Goal: Task Accomplishment & Management: Manage account settings

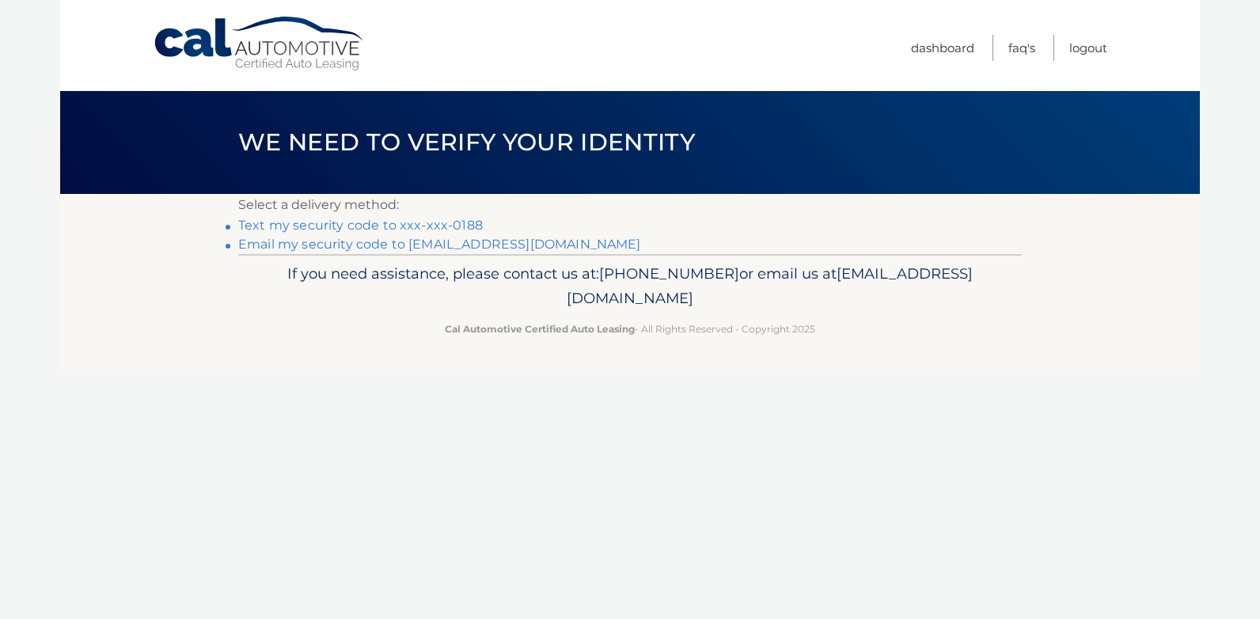
click at [435, 222] on link "Text my security code to xxx-xxx-0188" at bounding box center [360, 225] width 244 height 15
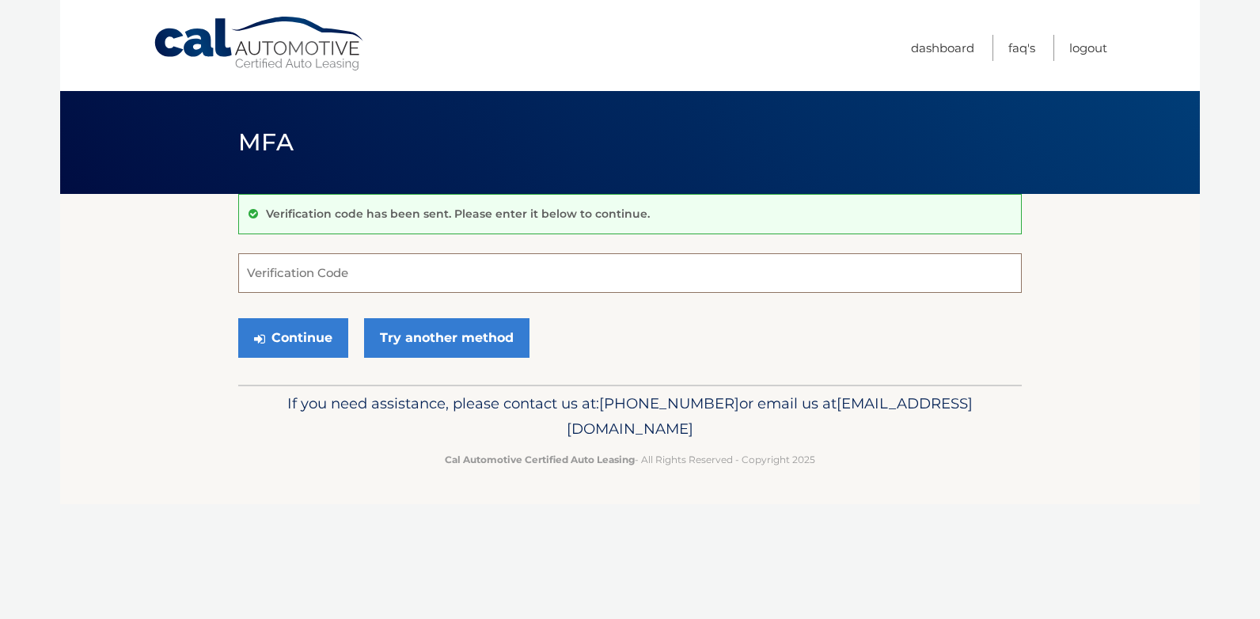
click at [266, 267] on input "Verification Code" at bounding box center [629, 273] width 783 height 40
type input "633444"
click at [299, 339] on button "Continue" at bounding box center [293, 338] width 110 height 40
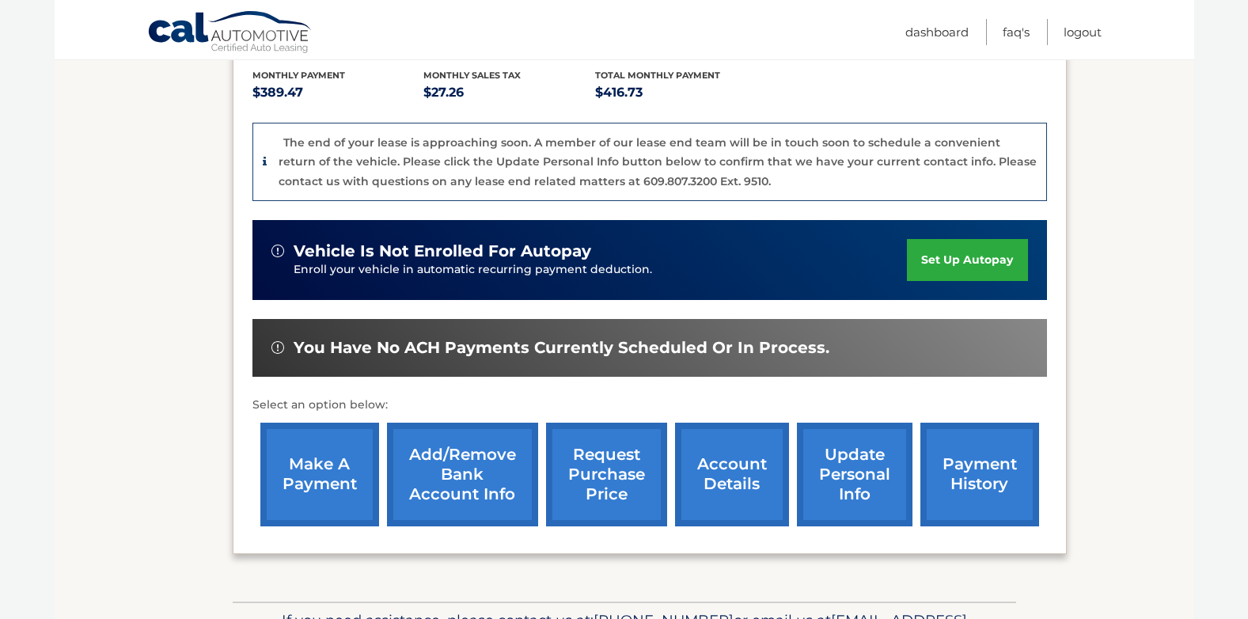
scroll to position [396, 0]
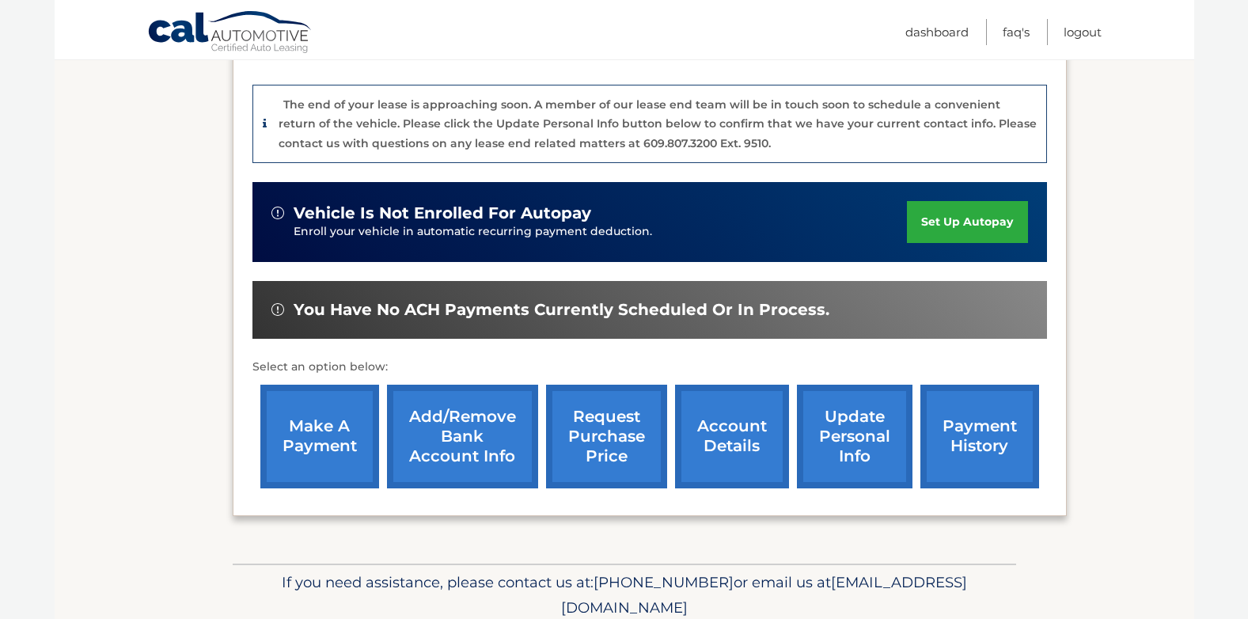
click at [327, 408] on link "make a payment" at bounding box center [319, 437] width 119 height 104
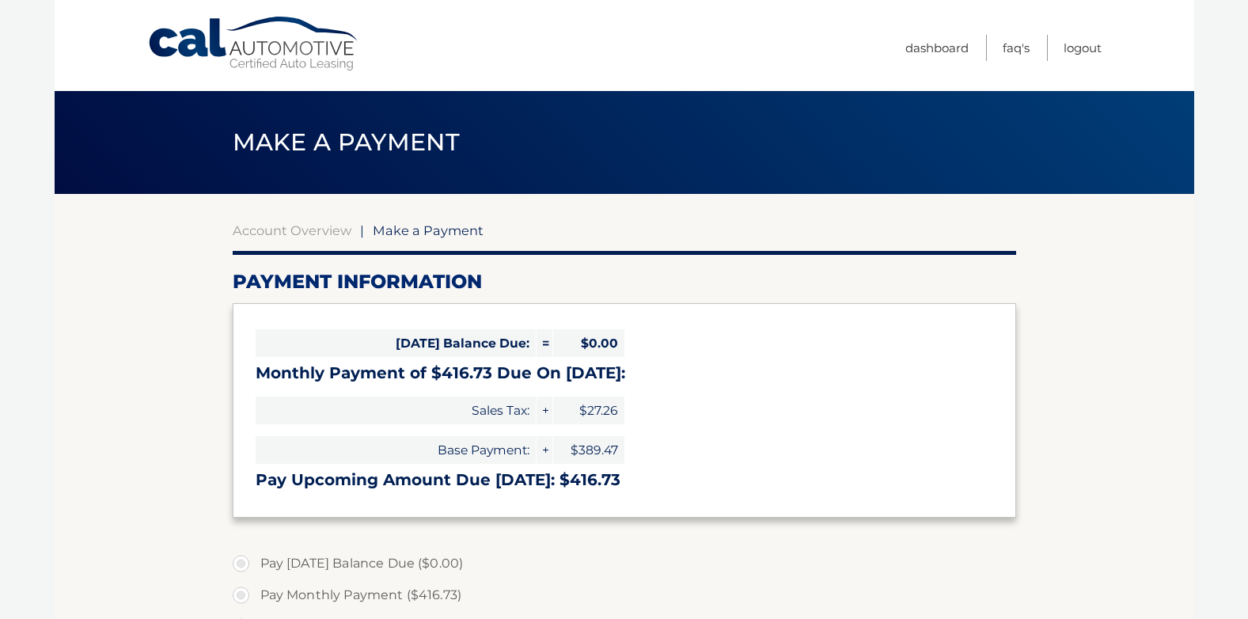
select select "MmU3OWIzYjctZjAxZi00NDY3LWJhNTktYmZiMzgyODE3MjE5"
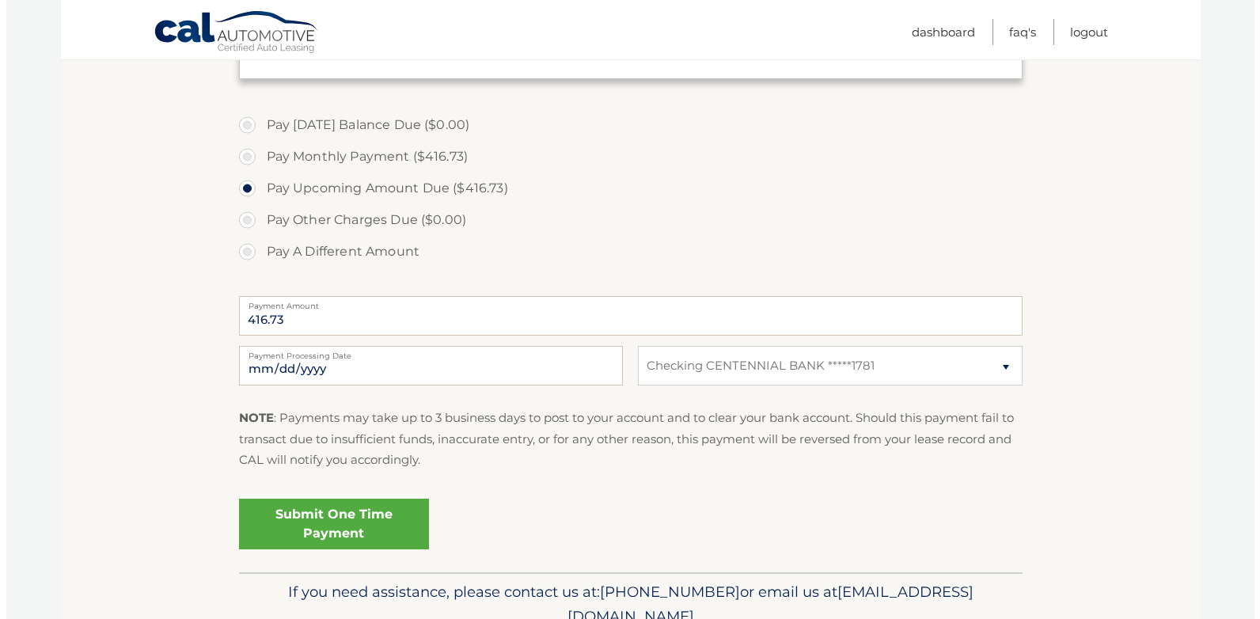
scroll to position [475, 0]
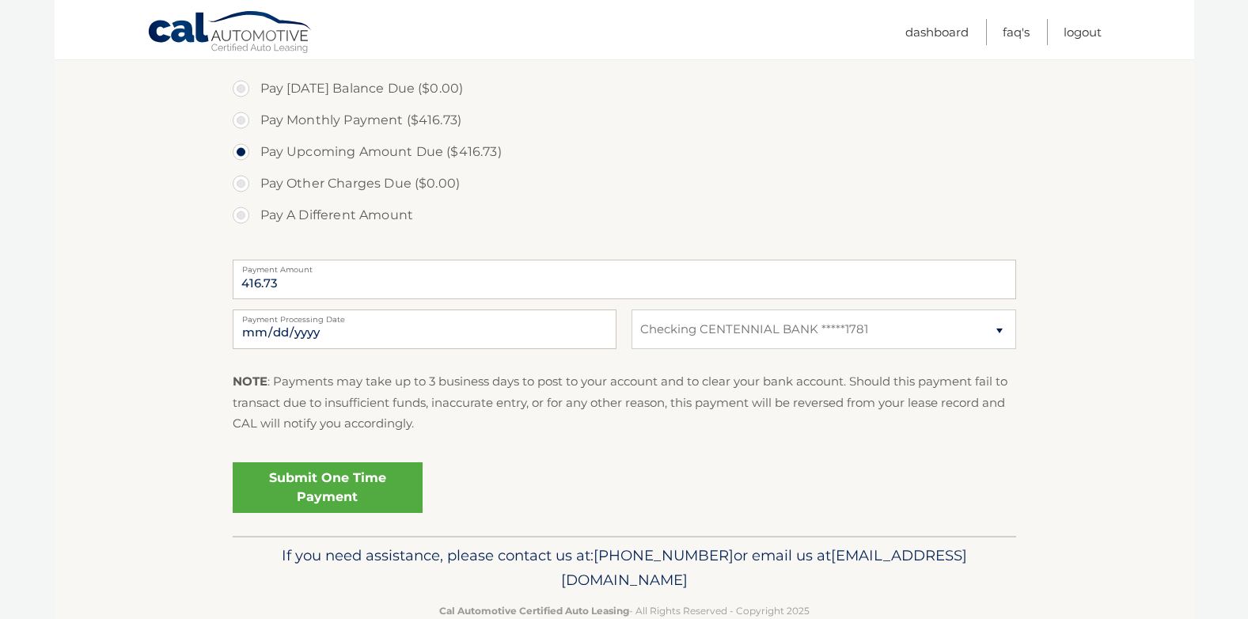
click at [373, 488] on link "Submit One Time Payment" at bounding box center [328, 487] width 190 height 51
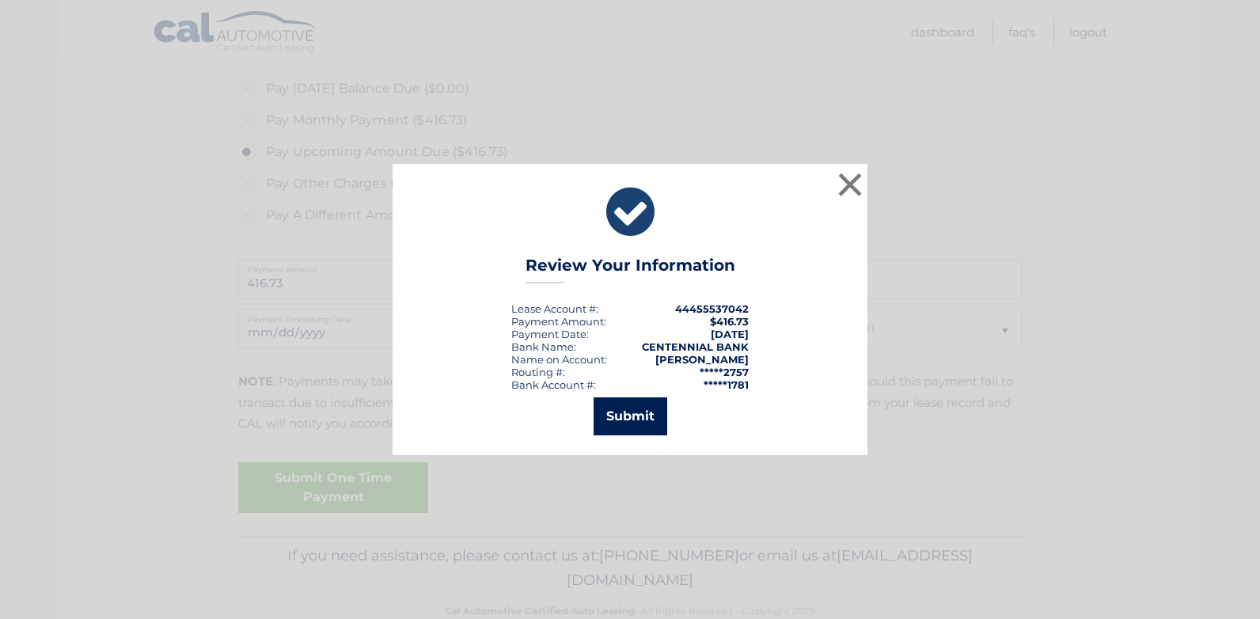
click at [620, 415] on button "Submit" at bounding box center [630, 416] width 74 height 38
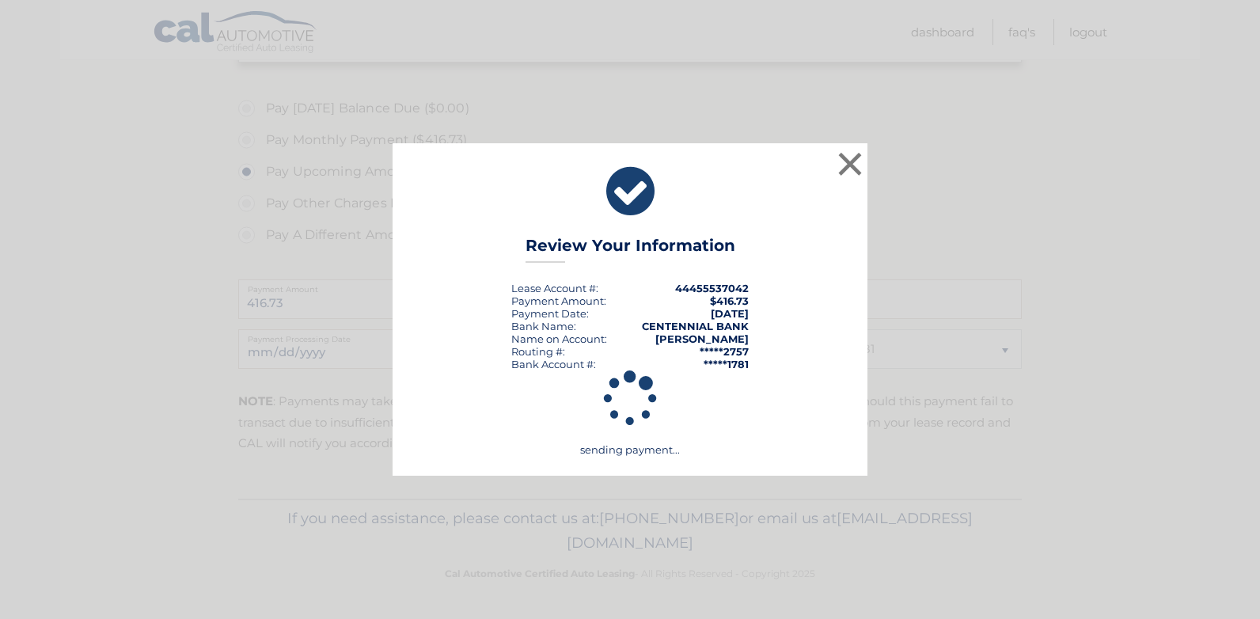
scroll to position [455, 0]
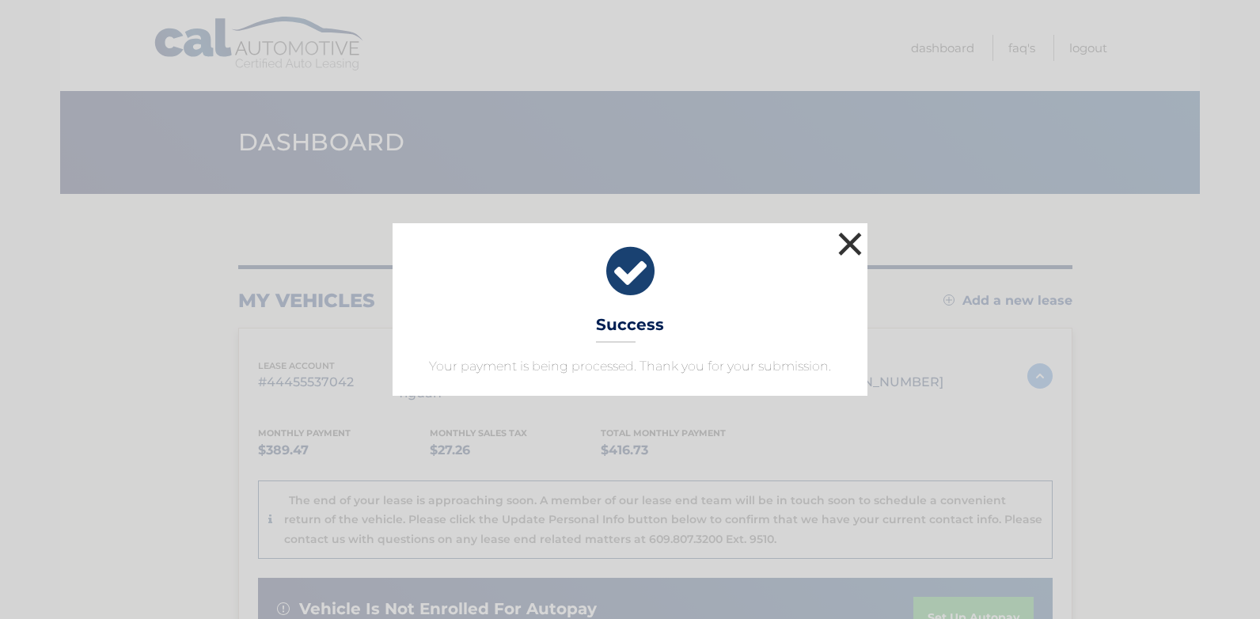
click at [851, 243] on button "×" at bounding box center [850, 244] width 32 height 32
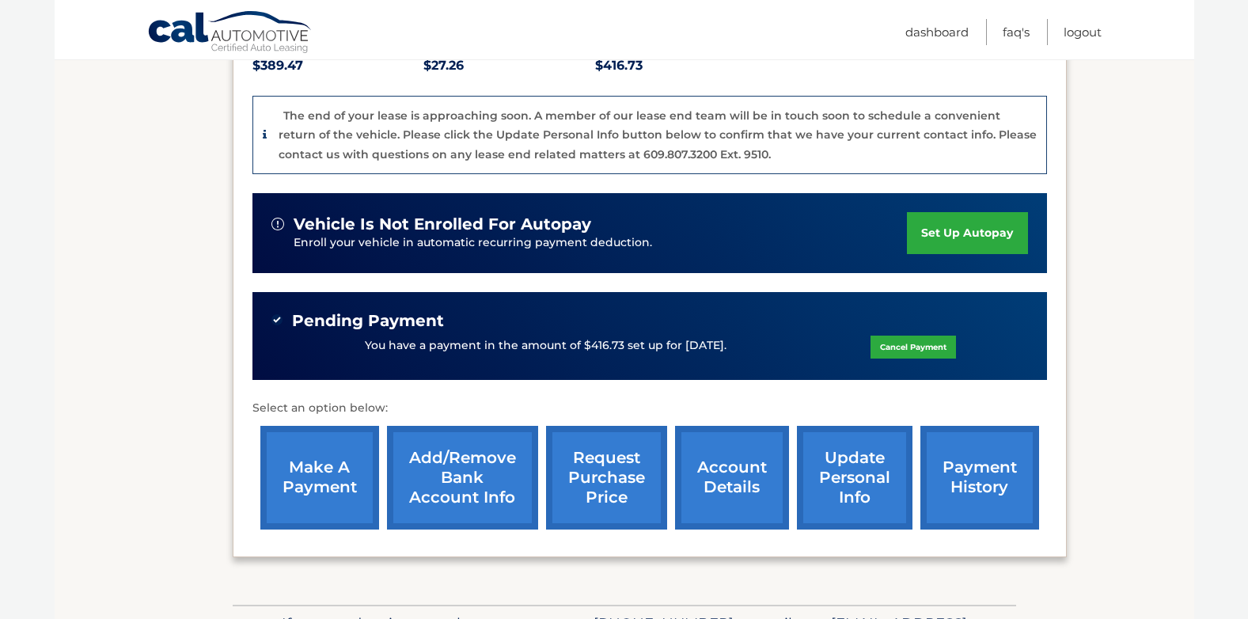
scroll to position [396, 0]
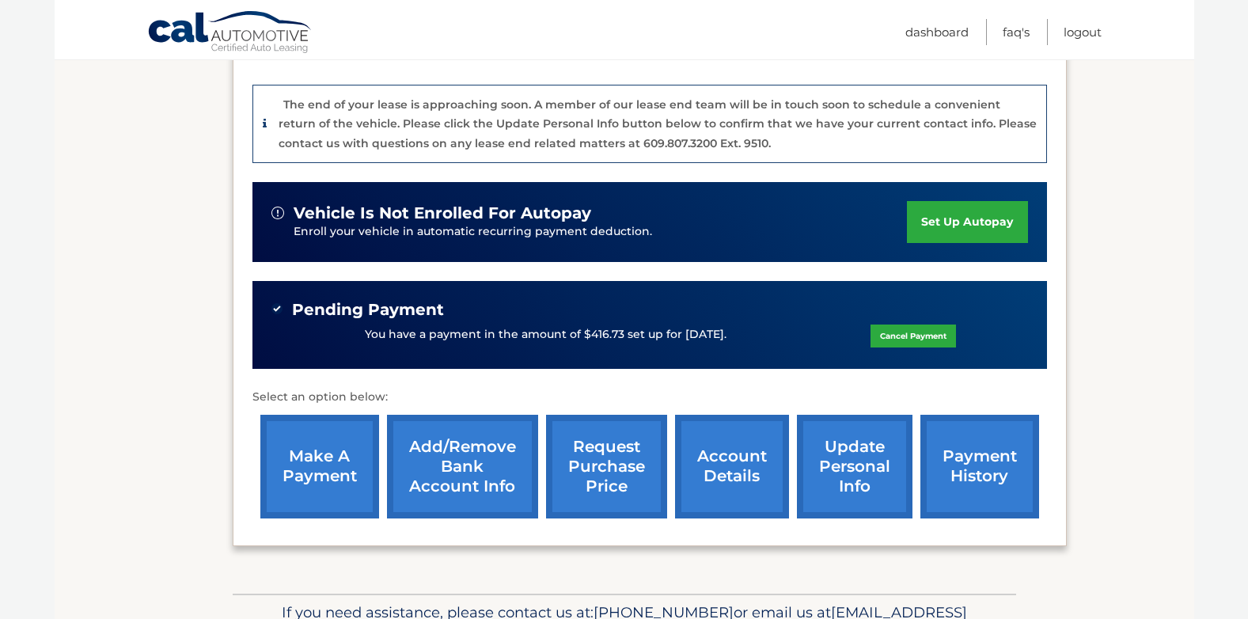
click at [740, 457] on link "account details" at bounding box center [732, 467] width 114 height 104
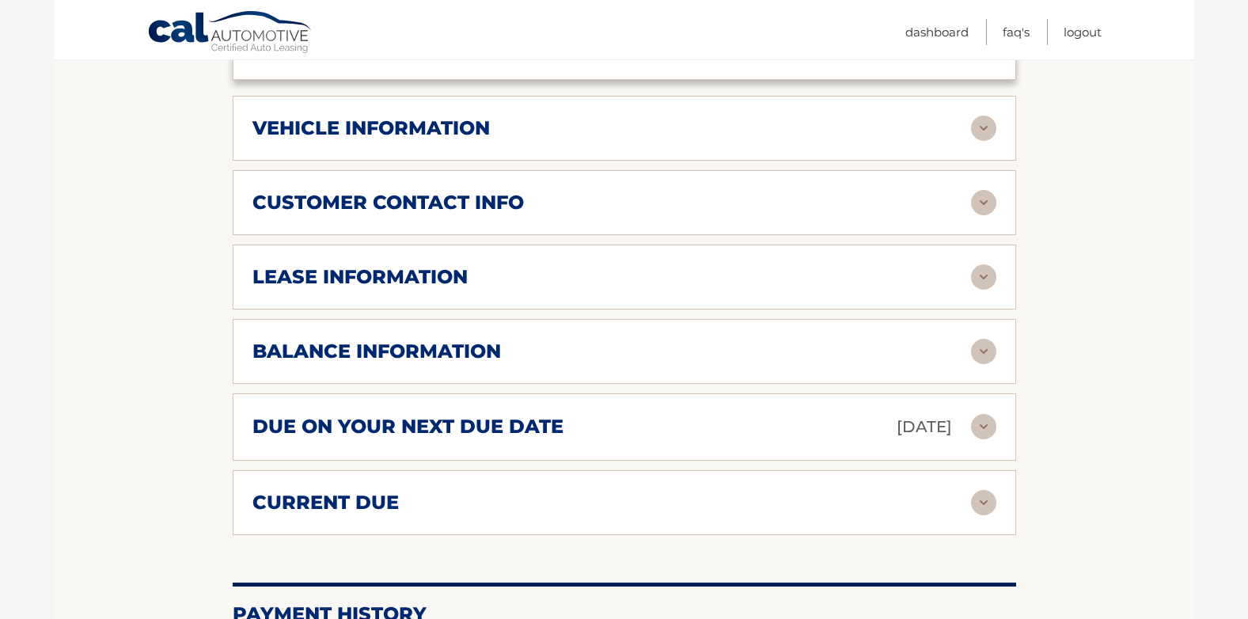
scroll to position [791, 0]
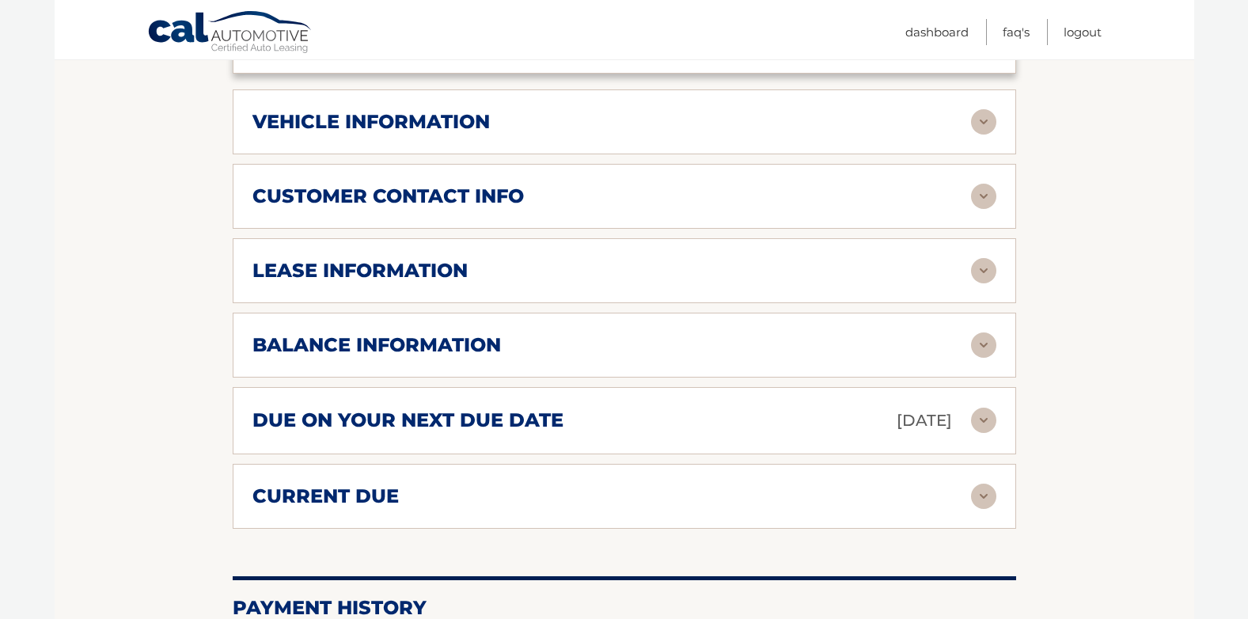
click at [316, 354] on h2 "balance information" at bounding box center [376, 345] width 248 height 24
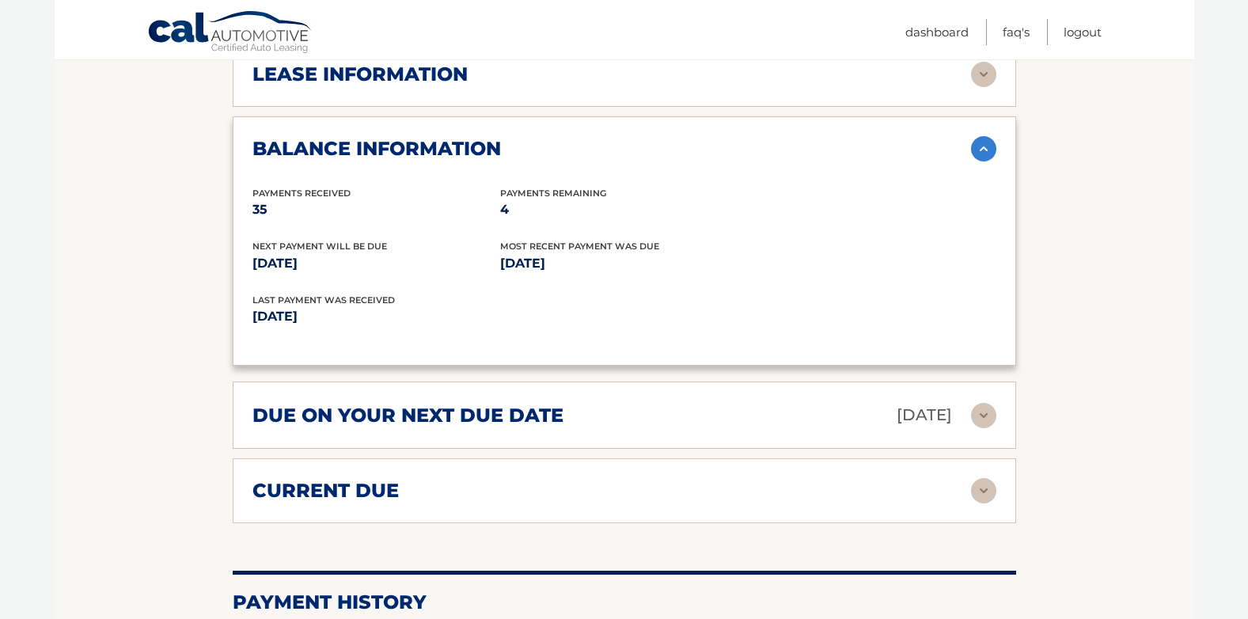
scroll to position [1029, 0]
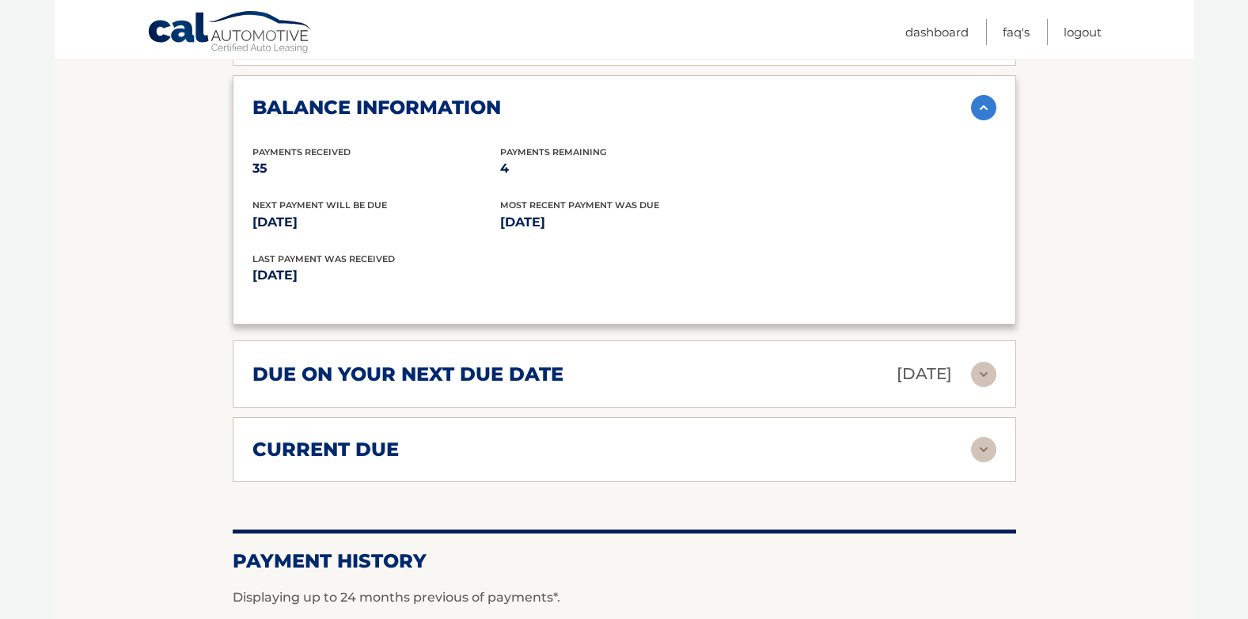
click at [313, 452] on h2 "current due" at bounding box center [325, 450] width 146 height 24
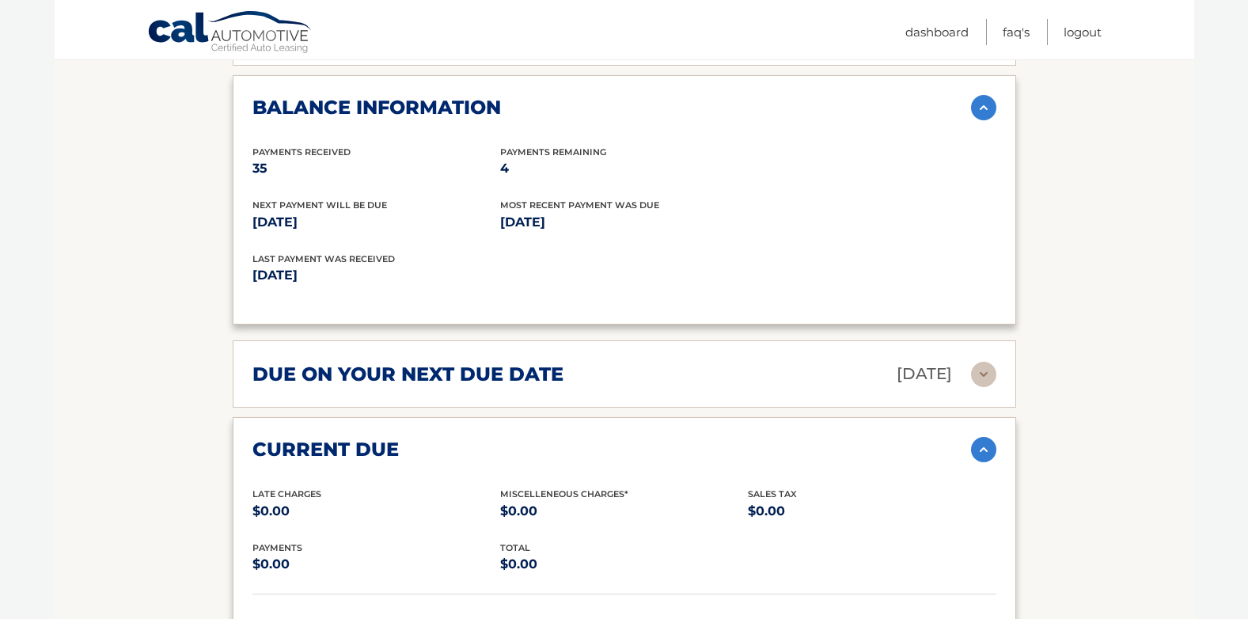
click at [305, 380] on h2 "due on your next due date" at bounding box center [407, 374] width 311 height 24
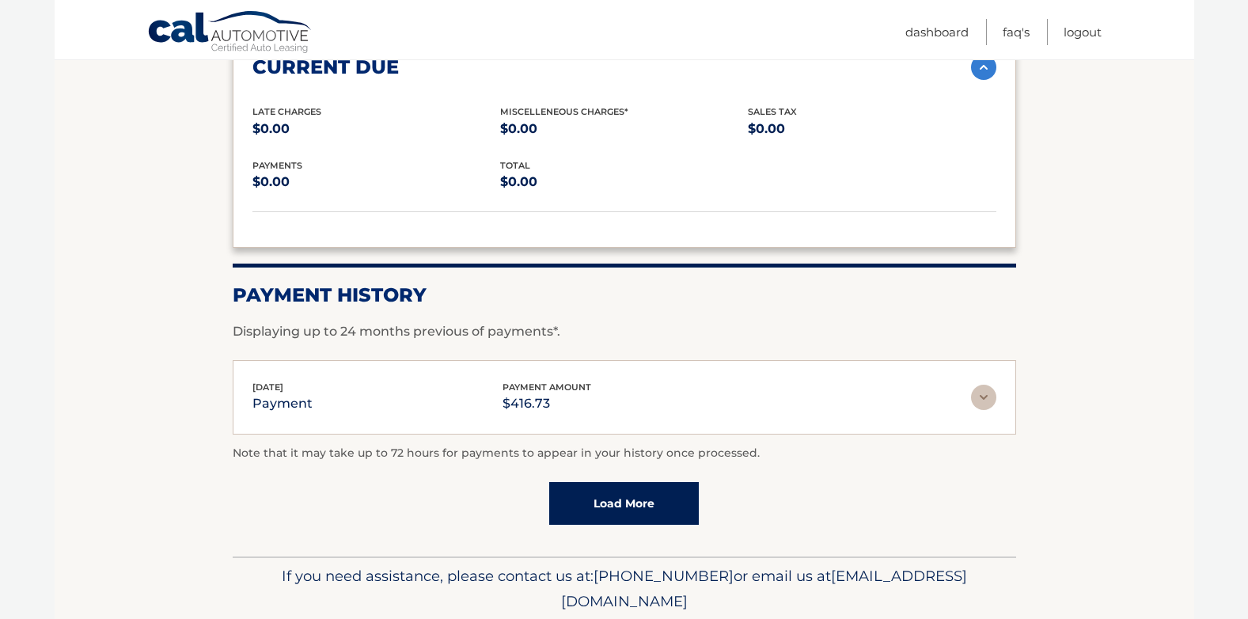
scroll to position [1582, 0]
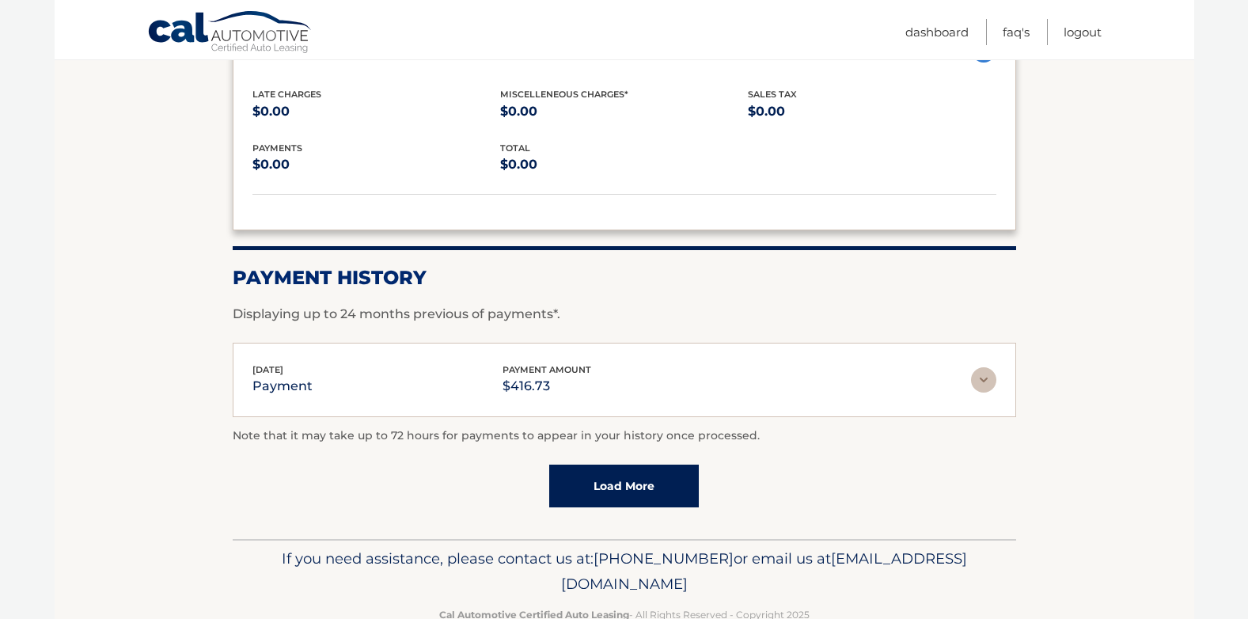
click at [586, 492] on link "Load More" at bounding box center [624, 485] width 150 height 43
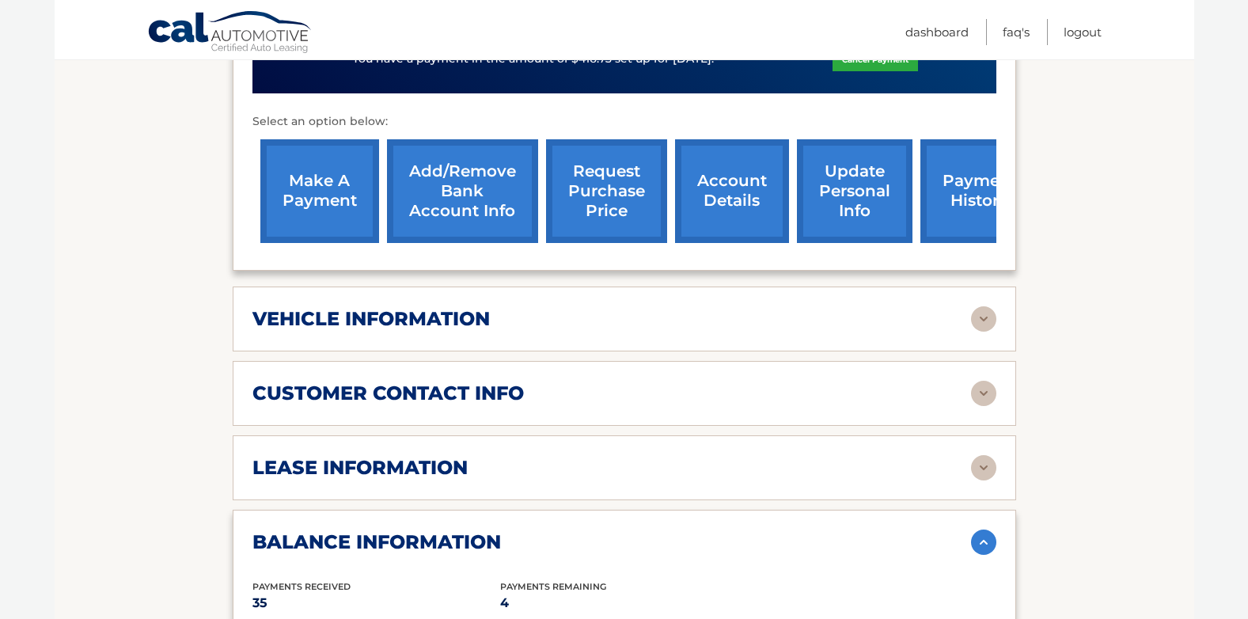
scroll to position [633, 0]
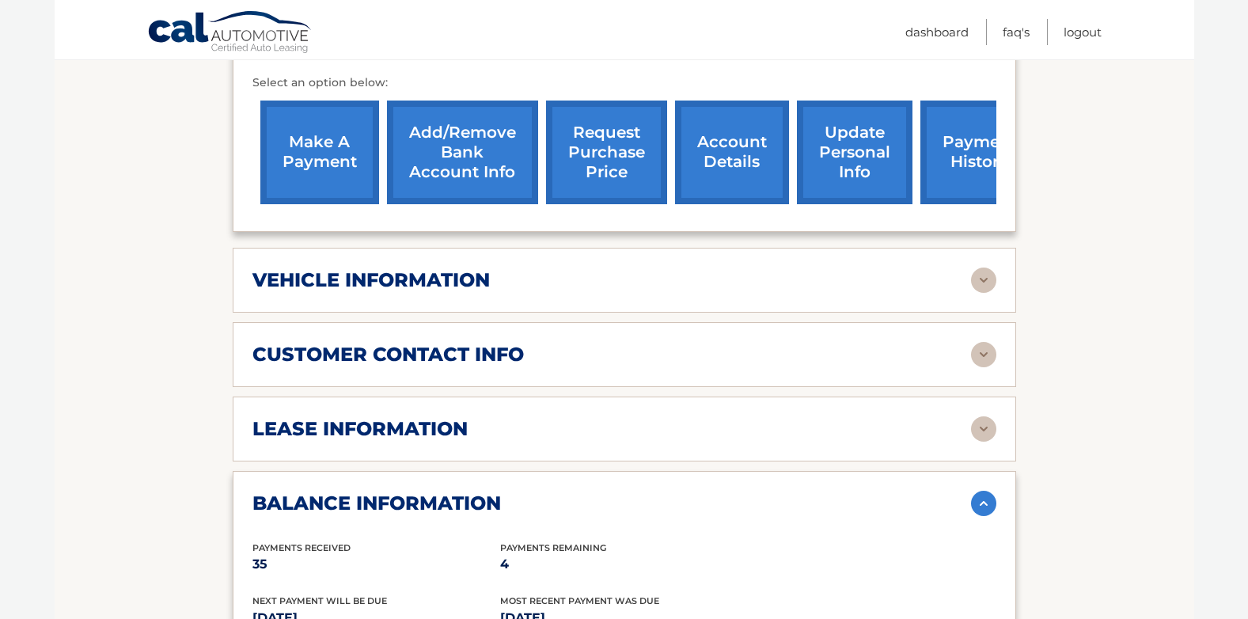
click at [480, 273] on h2 "vehicle information" at bounding box center [370, 280] width 237 height 24
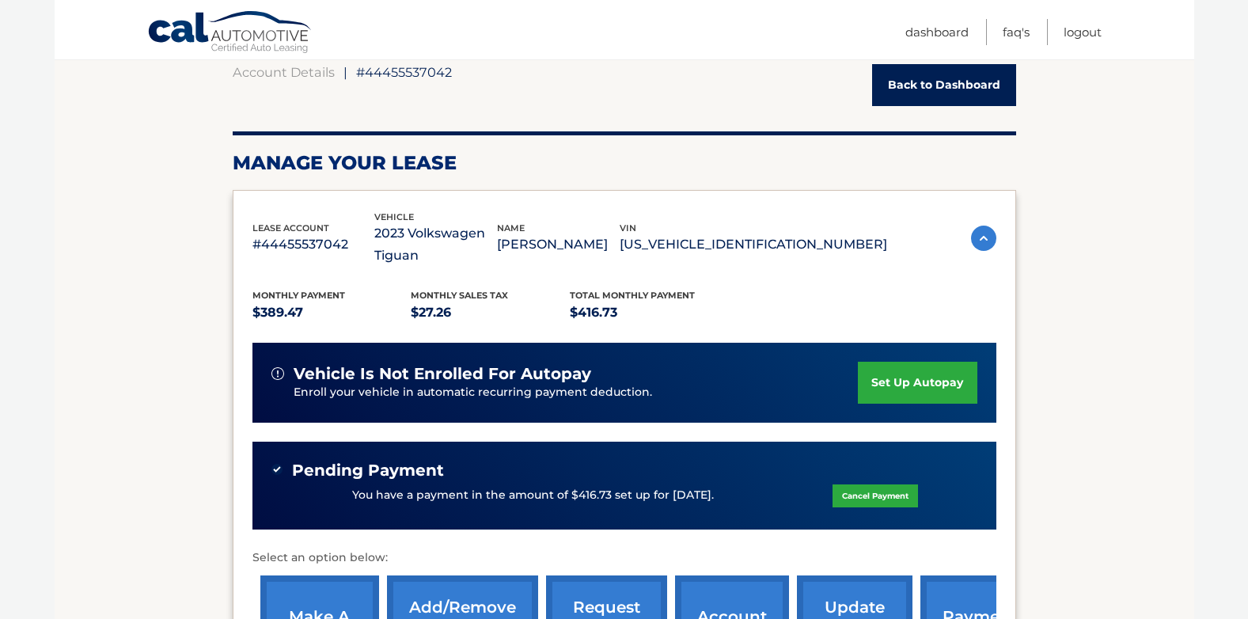
scroll to position [0, 0]
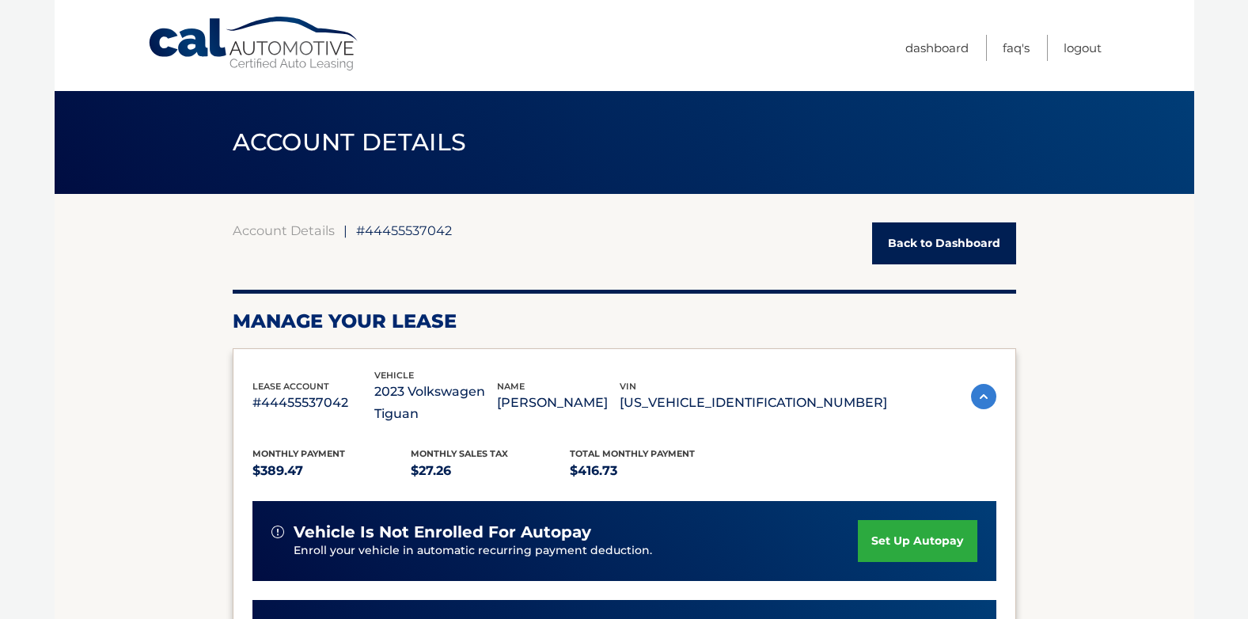
click at [927, 243] on link "Back to Dashboard" at bounding box center [944, 243] width 144 height 42
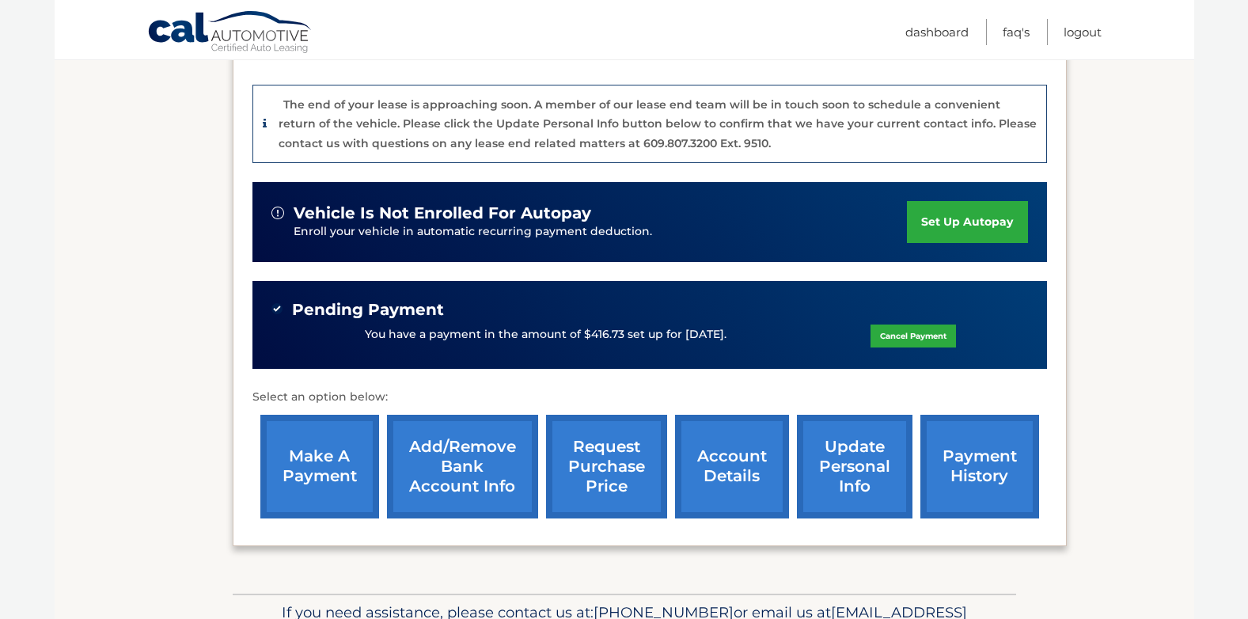
scroll to position [468, 0]
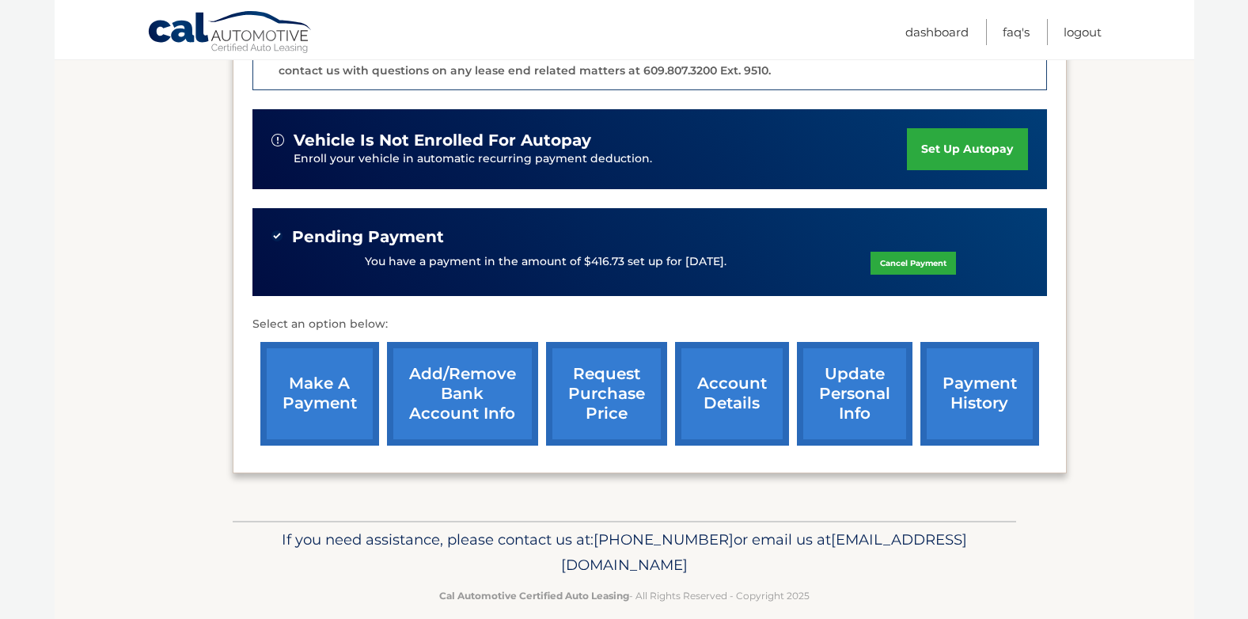
click at [720, 363] on link "account details" at bounding box center [732, 394] width 114 height 104
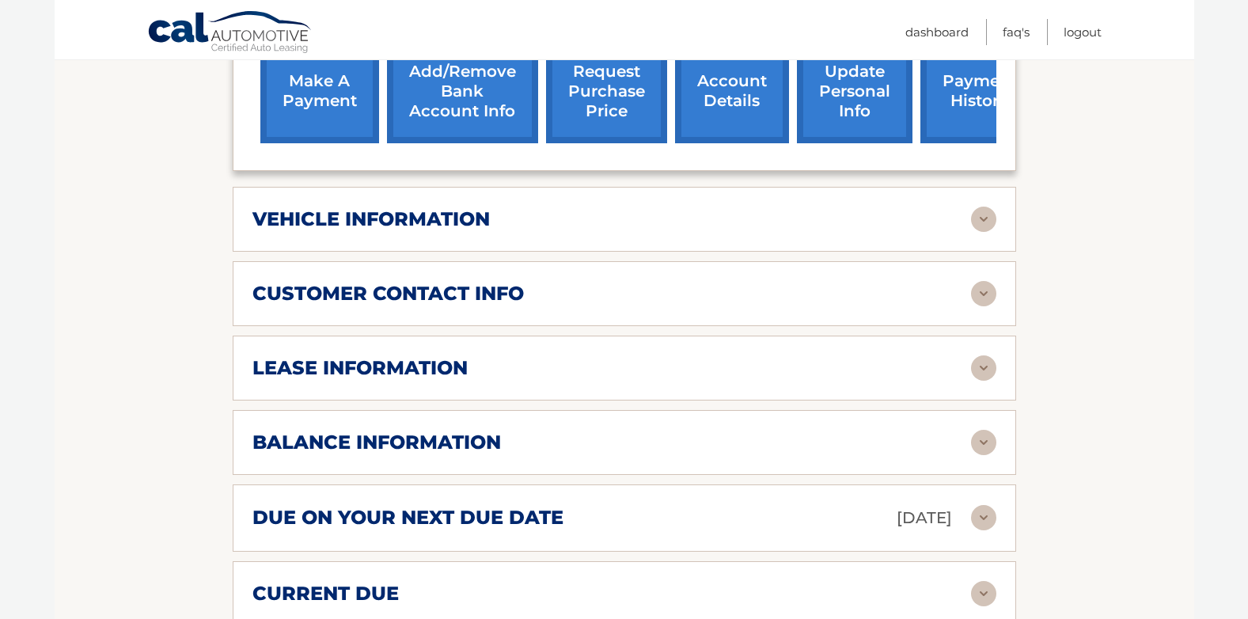
scroll to position [712, 0]
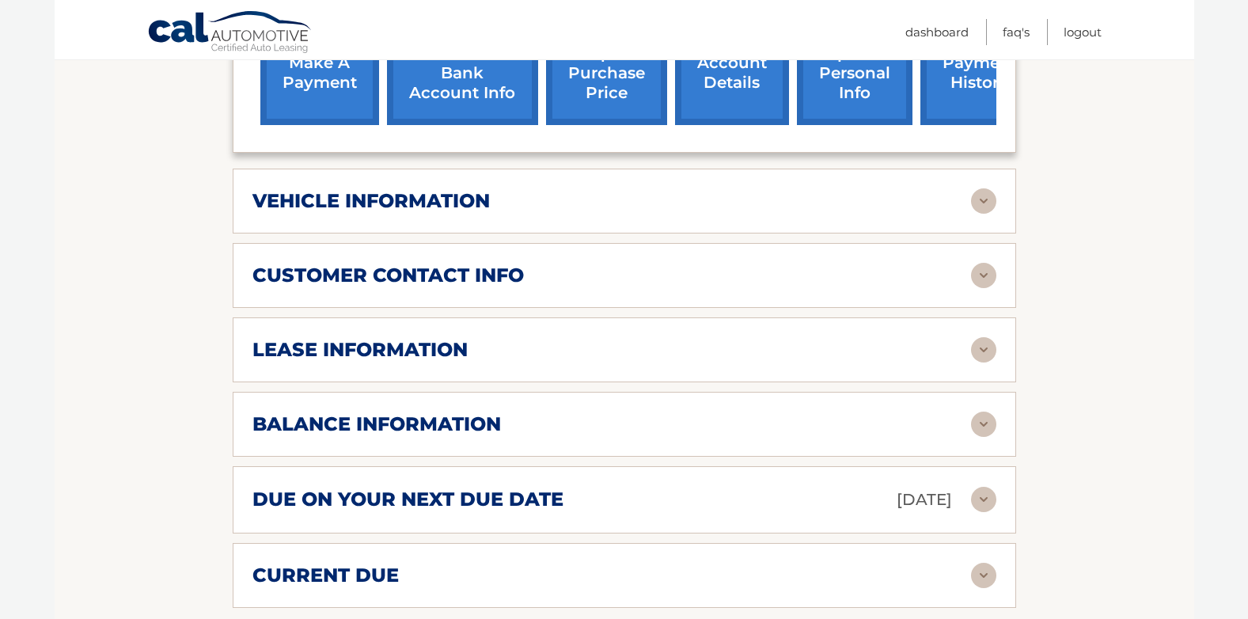
click at [993, 196] on img at bounding box center [983, 200] width 25 height 25
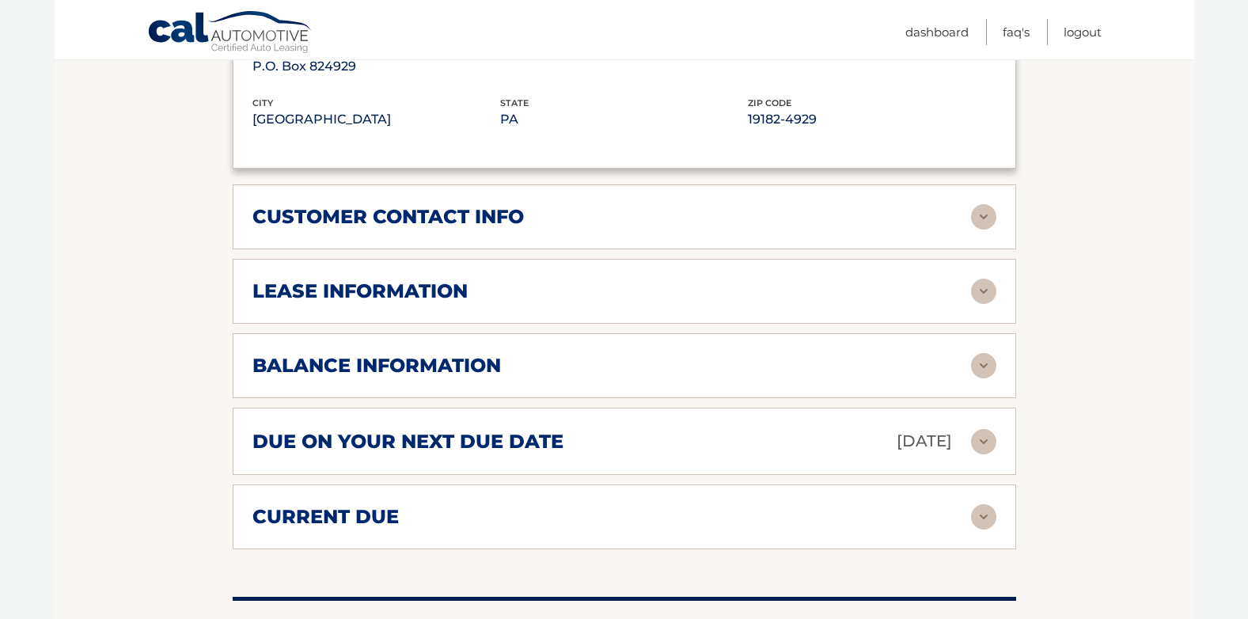
scroll to position [1187, 0]
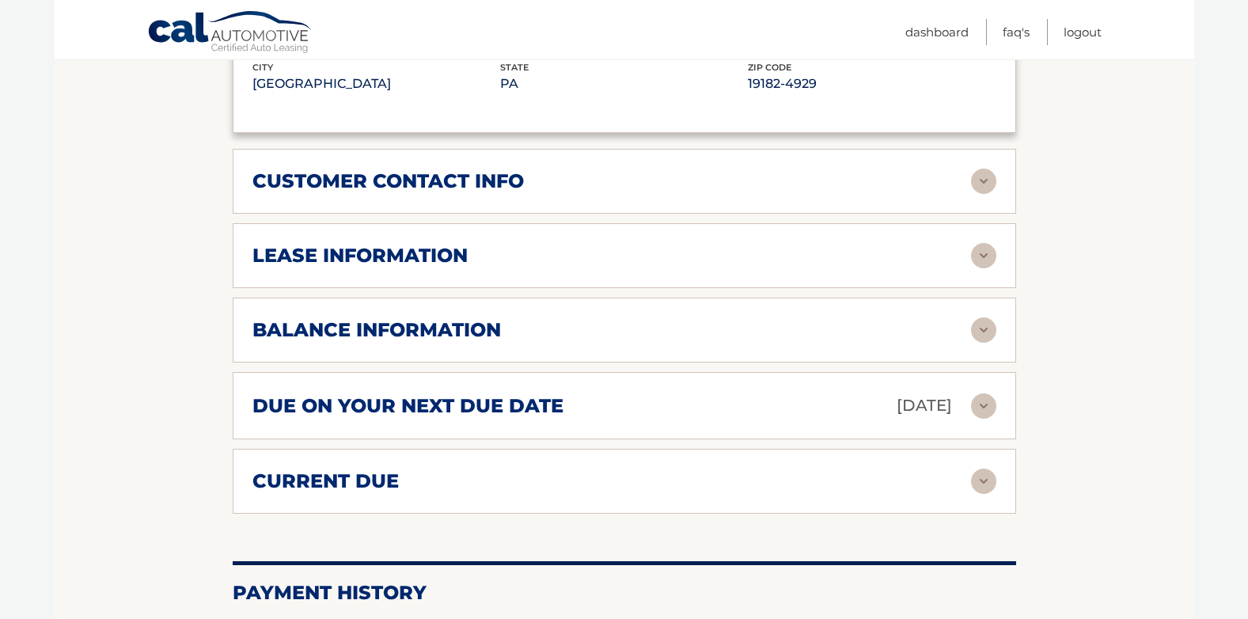
click at [914, 313] on div "balance information Payments Received 35 Payments Remaining 4 Next Payment will…" at bounding box center [624, 329] width 783 height 65
click at [894, 327] on div "balance information" at bounding box center [611, 330] width 718 height 24
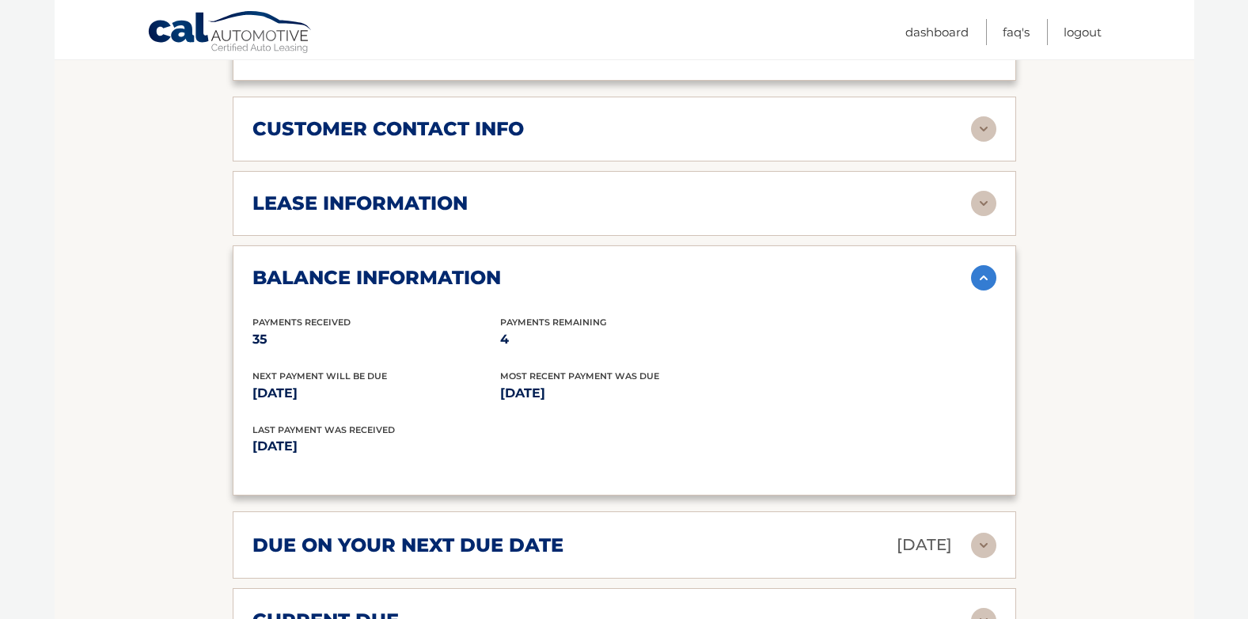
scroll to position [1345, 0]
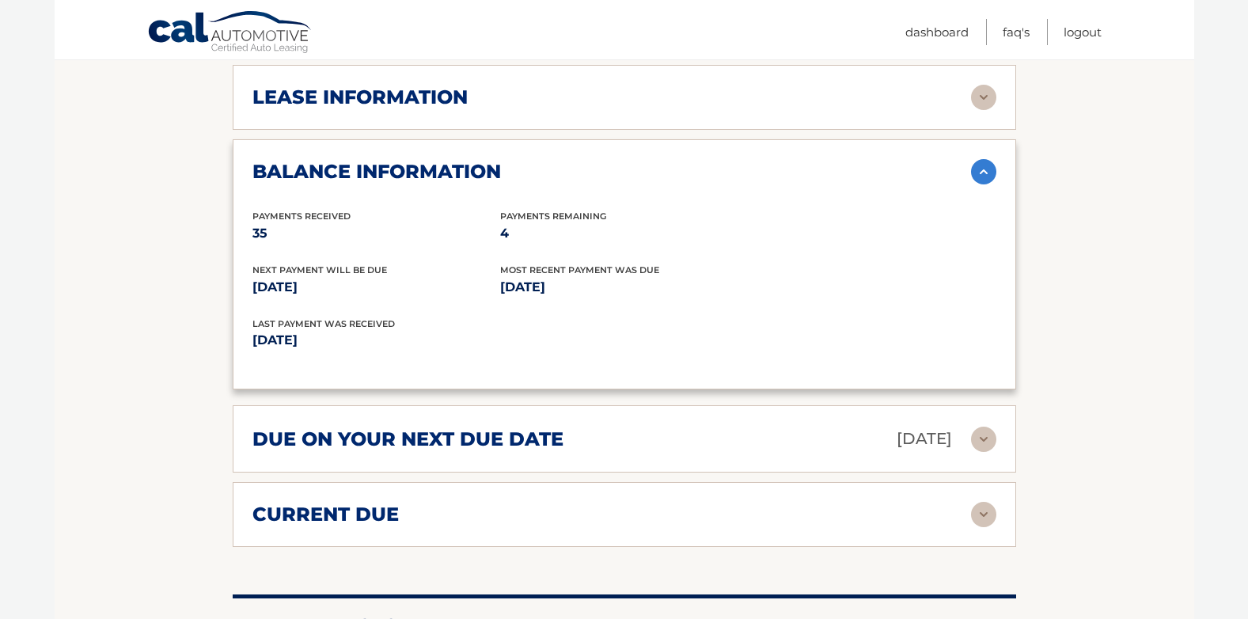
click at [666, 439] on div "due on your next due date [DATE]" at bounding box center [611, 439] width 718 height 28
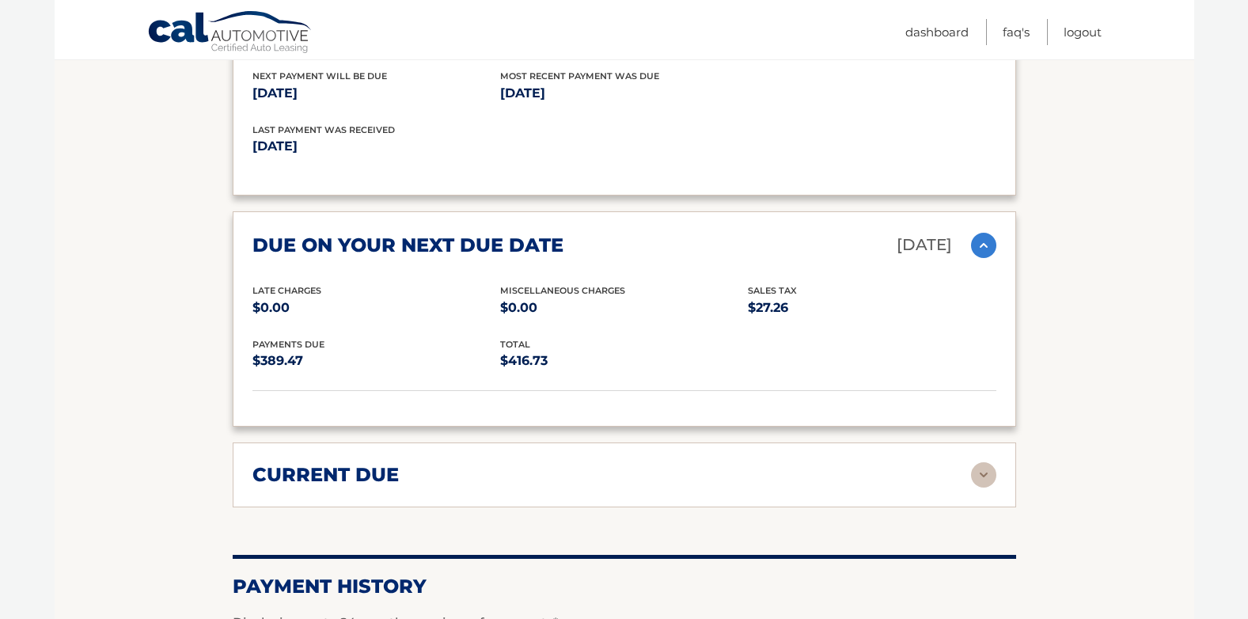
scroll to position [1582, 0]
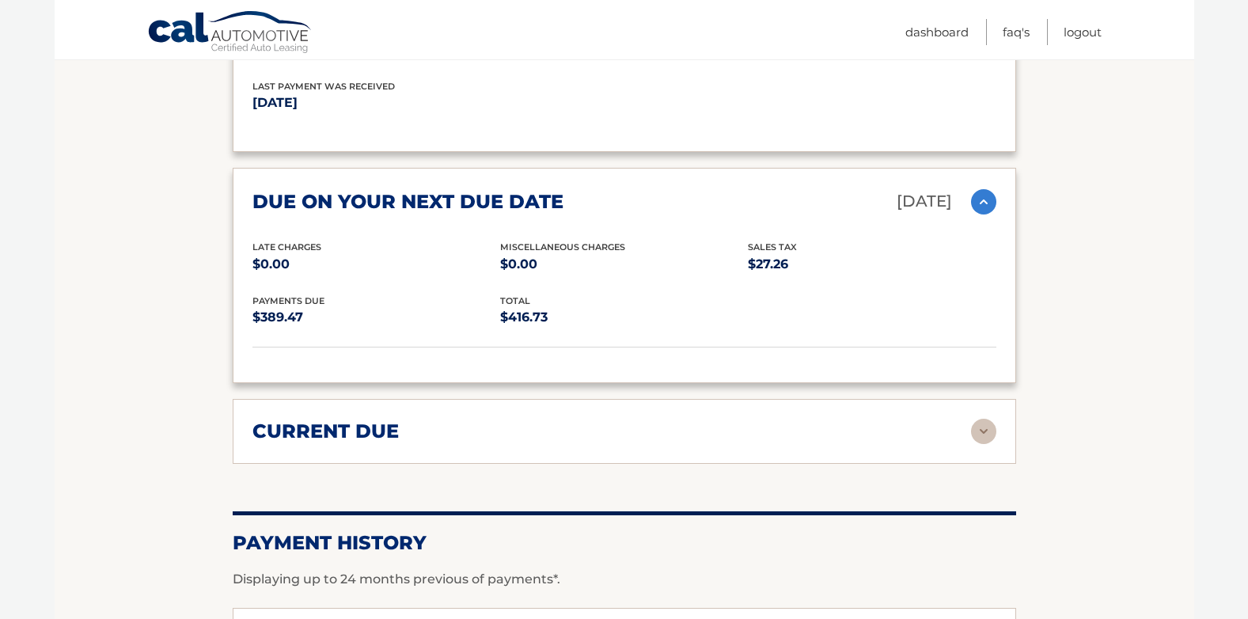
click at [665, 439] on div "current due" at bounding box center [611, 431] width 718 height 24
